Goal: Transaction & Acquisition: Subscribe to service/newsletter

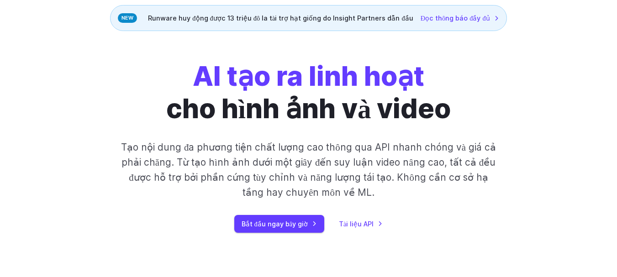
scroll to position [91, 0]
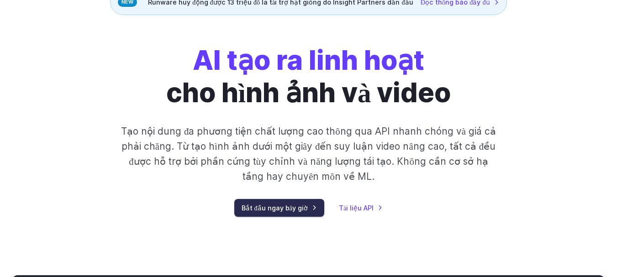
click at [299, 207] on font "Bắt đầu ngay bây giờ" at bounding box center [275, 208] width 67 height 8
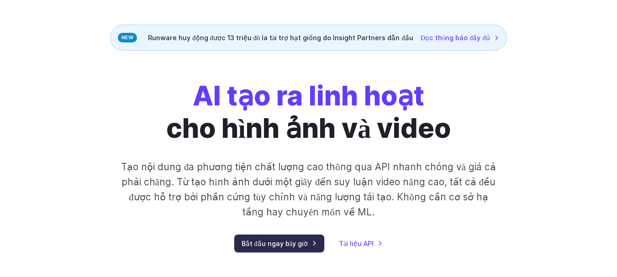
scroll to position [0, 0]
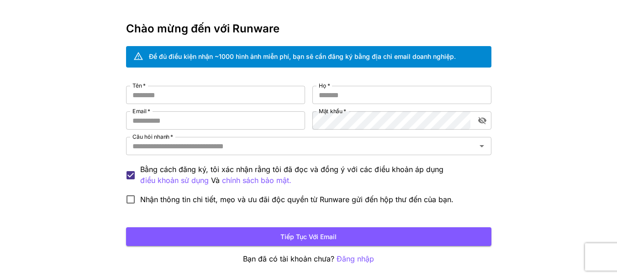
scroll to position [46, 0]
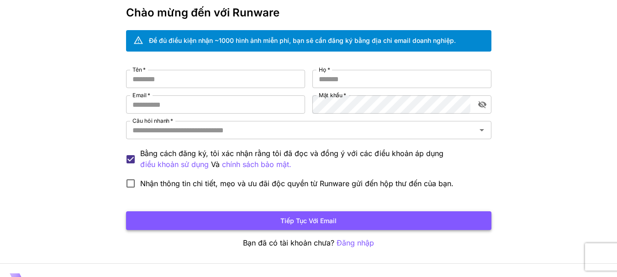
click at [324, 217] on font "Tiếp tục với email" at bounding box center [308, 221] width 56 height 8
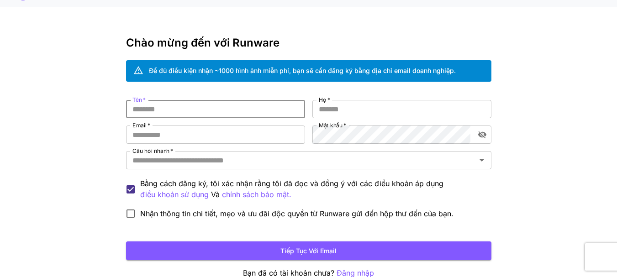
scroll to position [0, 0]
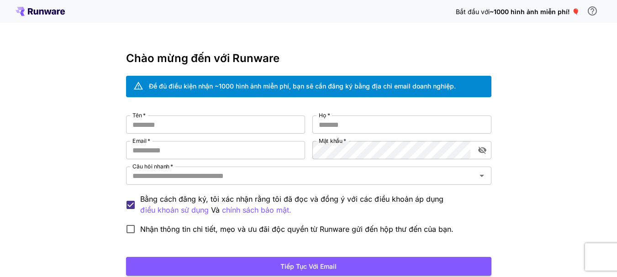
drag, startPoint x: 470, startPoint y: 30, endPoint x: 469, endPoint y: 43, distance: 13.7
click at [470, 31] on div "Bắt đầu với ~1000 hình ảnh miễn phí! 🎈 Chào mừng đến với Runware Để đủ điều kiệ…" at bounding box center [308, 171] width 617 height 343
click at [548, 103] on div "Bắt đầu với ~1000 hình ảnh miễn phí! 🎈 Chào mừng đến với Runware Để đủ điều kiệ…" at bounding box center [308, 171] width 617 height 343
click at [246, 148] on input "Email   *" at bounding box center [215, 150] width 179 height 18
type input "**********"
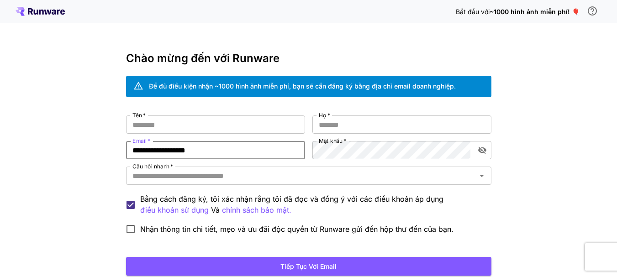
scroll to position [46, 0]
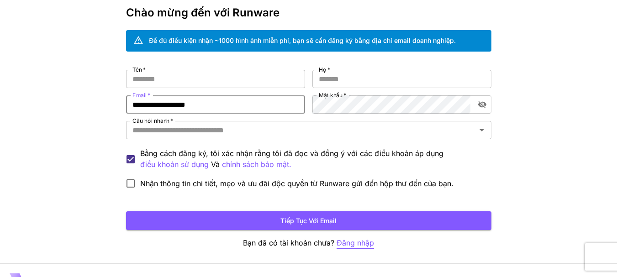
click at [349, 242] on font "Đăng nhập" at bounding box center [355, 242] width 37 height 9
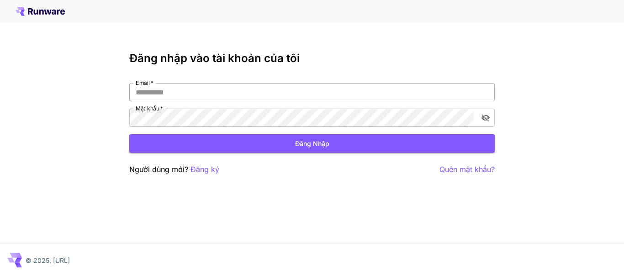
click at [207, 93] on input "Email   *" at bounding box center [311, 92] width 365 height 18
click at [204, 169] on font "Đăng ký" at bounding box center [204, 169] width 29 height 9
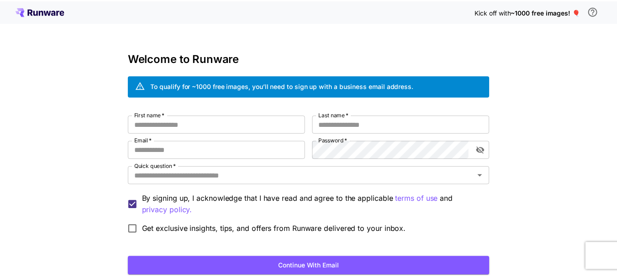
scroll to position [46, 0]
